Goal: Information Seeking & Learning: Learn about a topic

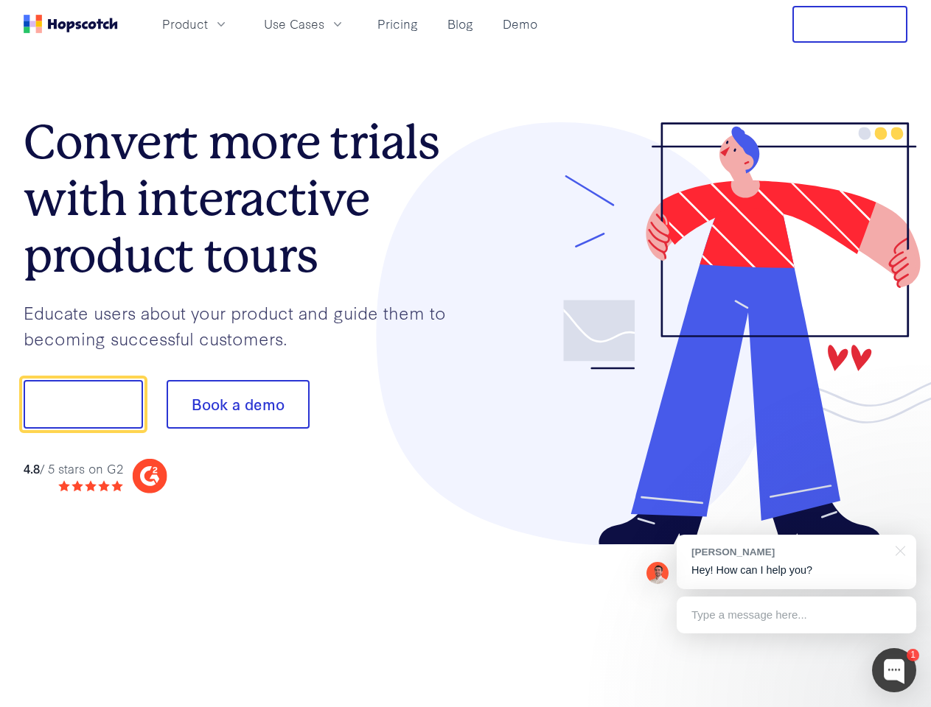
click at [466, 354] on div at bounding box center [687, 334] width 442 height 424
click at [208, 24] on span "Product" at bounding box center [185, 24] width 46 height 18
click at [324, 24] on span "Use Cases" at bounding box center [294, 24] width 60 height 18
click at [850, 24] on button "Free Trial" at bounding box center [849, 24] width 115 height 37
click at [83, 405] on button "Show me!" at bounding box center [83, 404] width 119 height 49
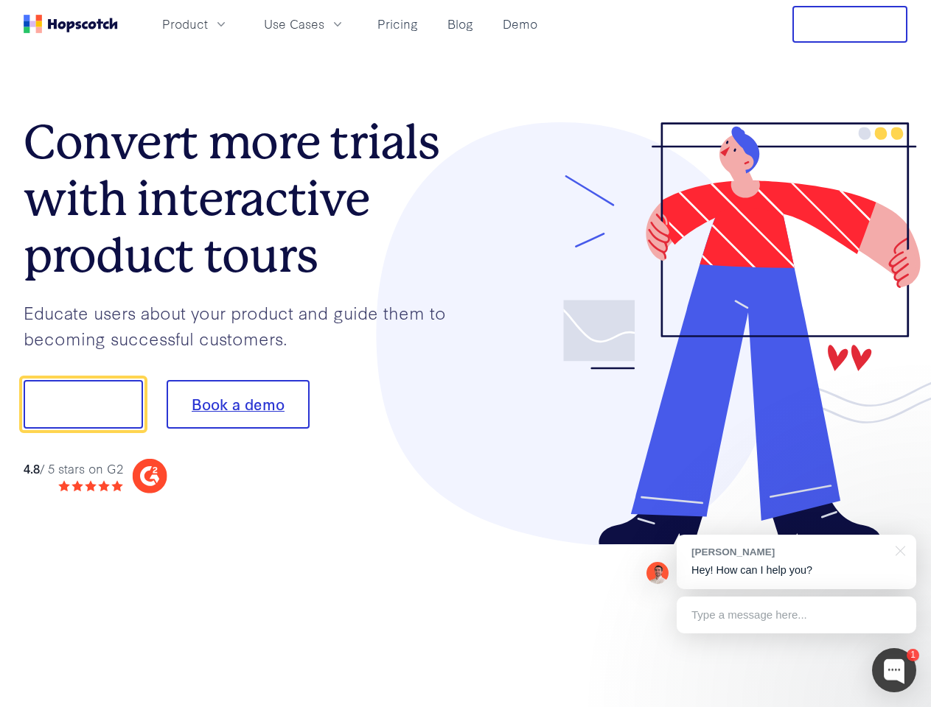
click at [237, 405] on button "Book a demo" at bounding box center [238, 404] width 143 height 49
click at [894, 671] on div at bounding box center [894, 671] width 44 height 44
click at [796, 562] on div "[PERSON_NAME] Hey! How can I help you?" at bounding box center [797, 562] width 240 height 55
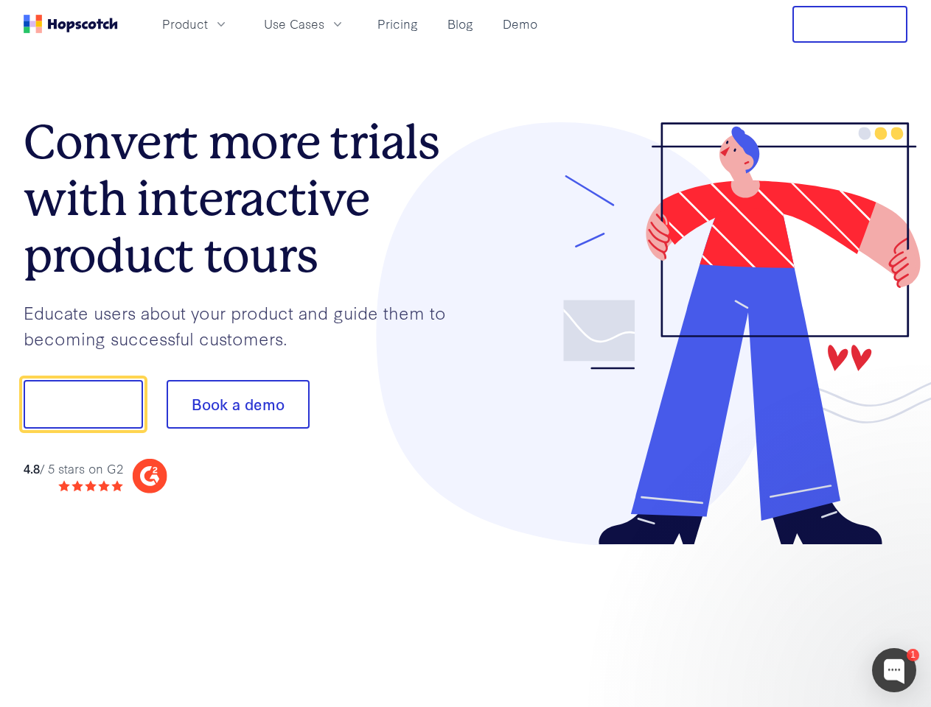
click at [898, 550] on div at bounding box center [778, 501] width 276 height 294
click at [796, 615] on div at bounding box center [778, 501] width 276 height 294
